Goal: Entertainment & Leisure: Consume media (video, audio)

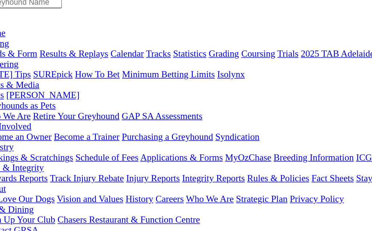
scroll to position [7, 31]
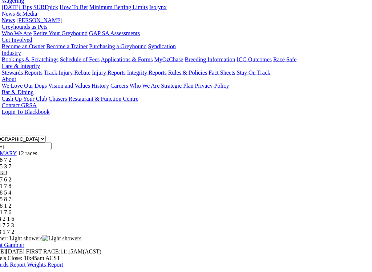
scroll to position [101, 0]
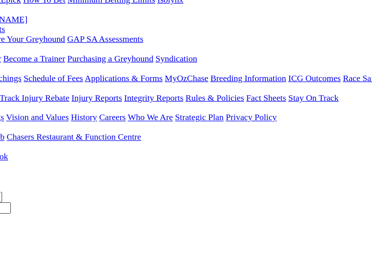
scroll to position [99, 0]
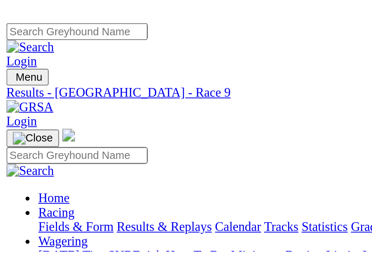
scroll to position [0, 0]
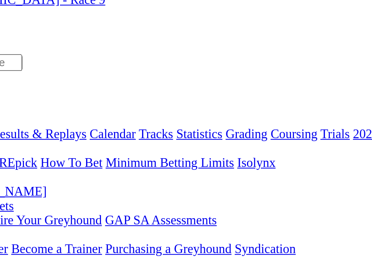
click at [10, 157] on link "R2" at bounding box center [6, 268] width 7 height 6
click at [27, 157] on span "8 5 3 7" at bounding box center [19, 268] width 16 height 6
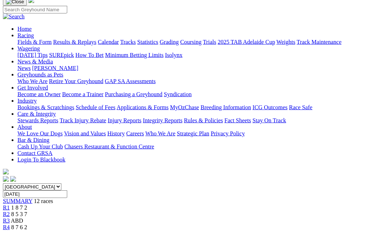
scroll to position [53, 0]
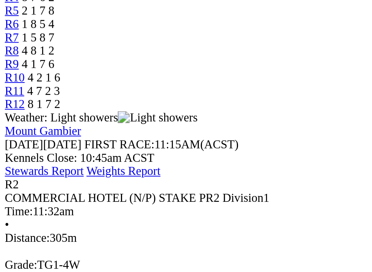
scroll to position [181, 0]
